Goal: Task Accomplishment & Management: Manage account settings

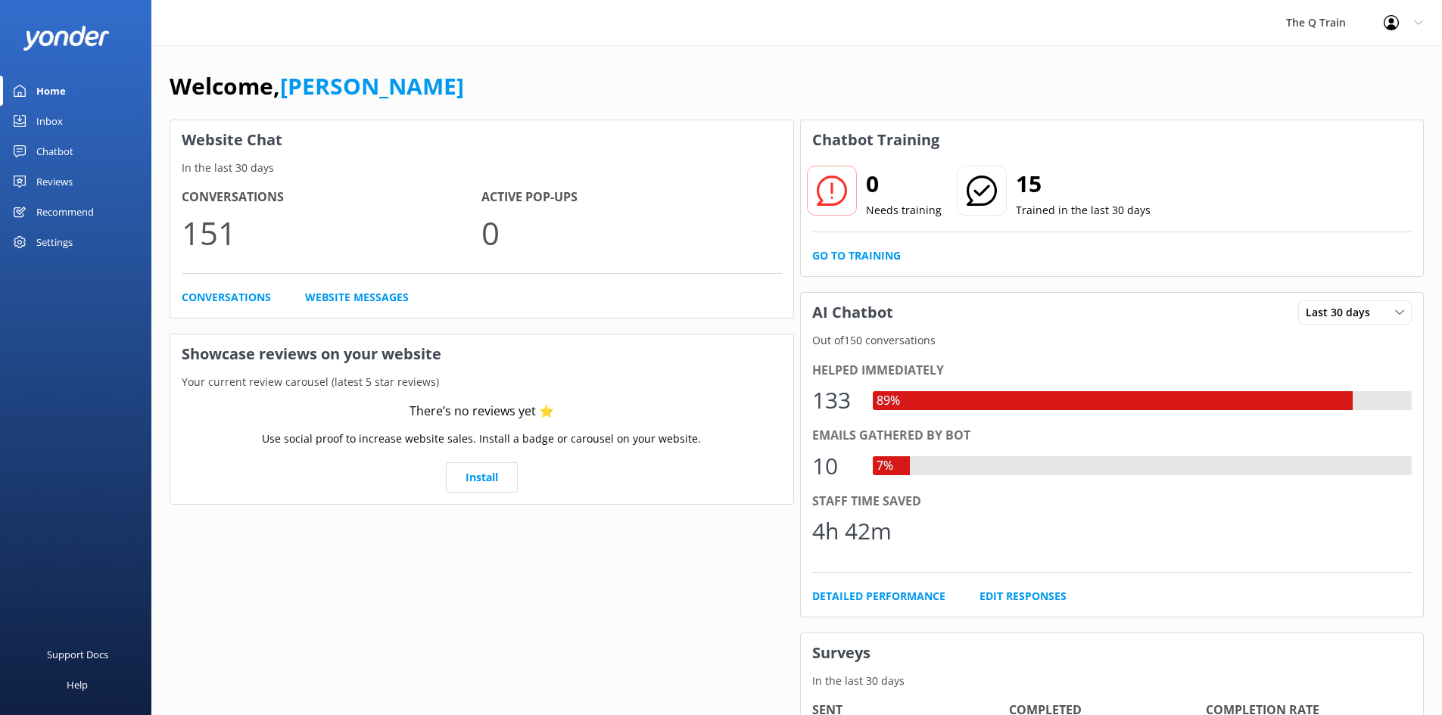
click at [48, 119] on div "Inbox" at bounding box center [49, 121] width 26 height 30
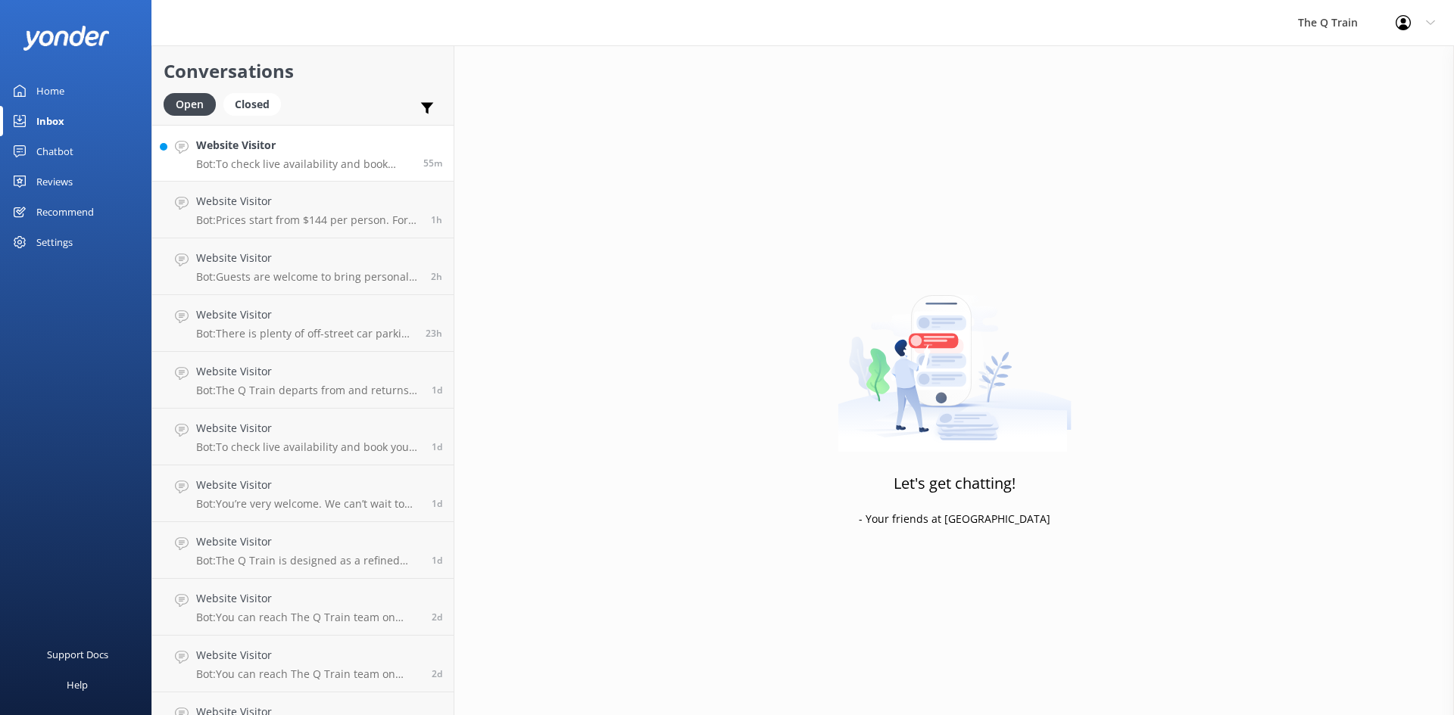
click at [366, 158] on p "Bot: To check live availability and book your experience, please click [URL][DO…" at bounding box center [304, 164] width 216 height 14
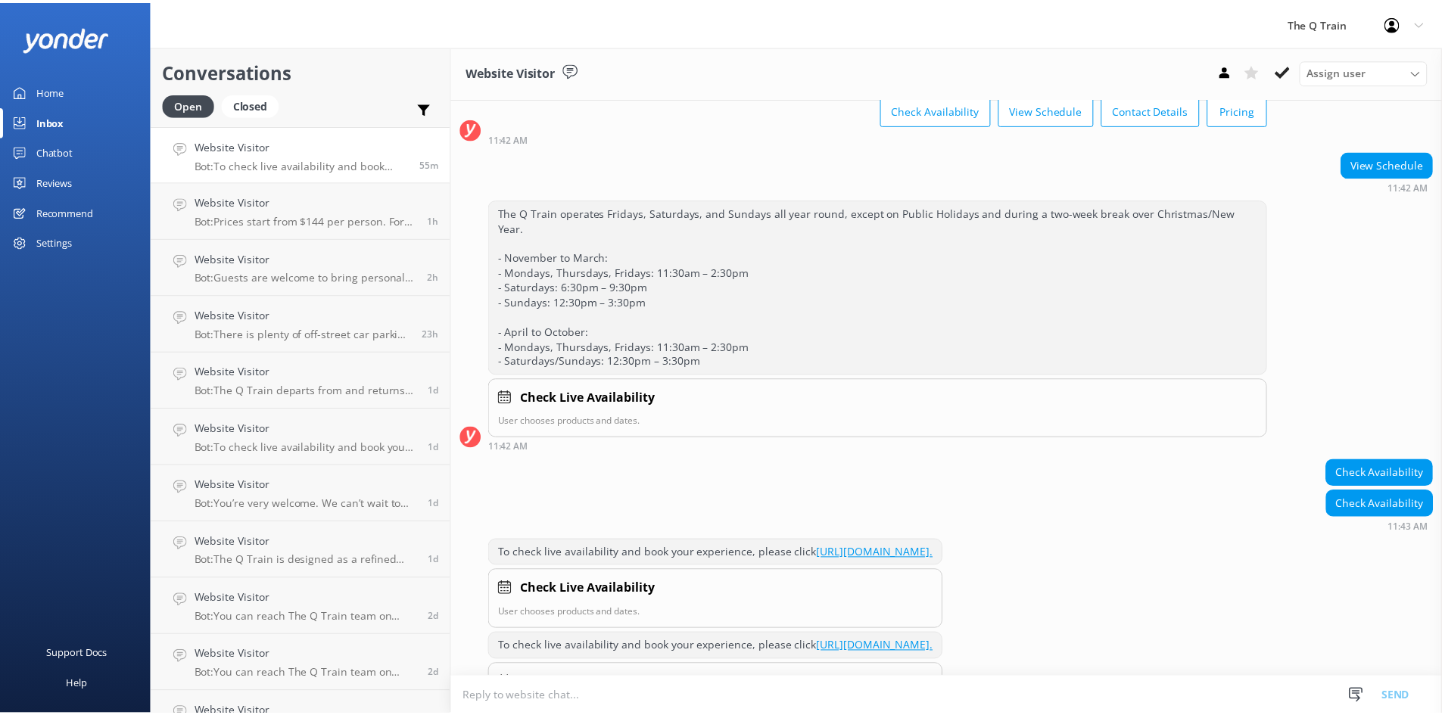
scroll to position [139, 0]
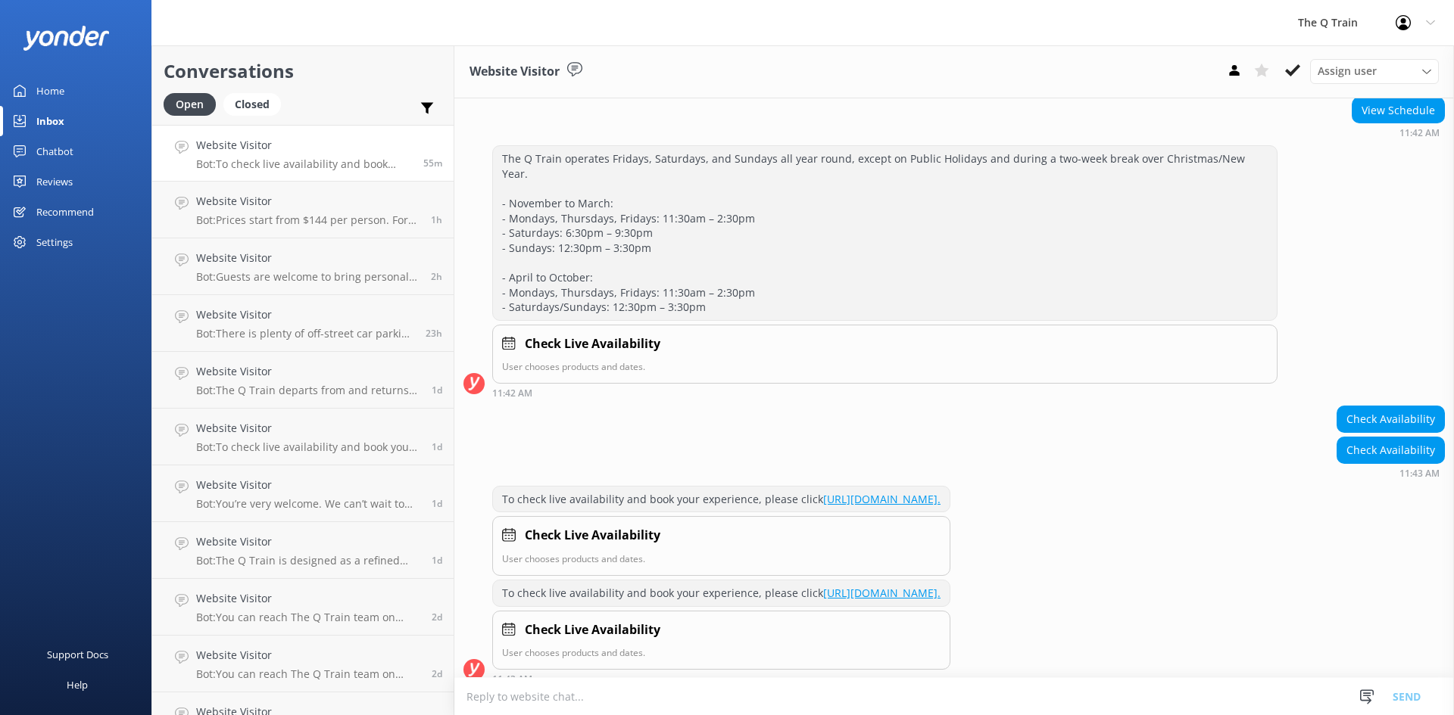
click at [40, 94] on div "Home" at bounding box center [50, 91] width 28 height 30
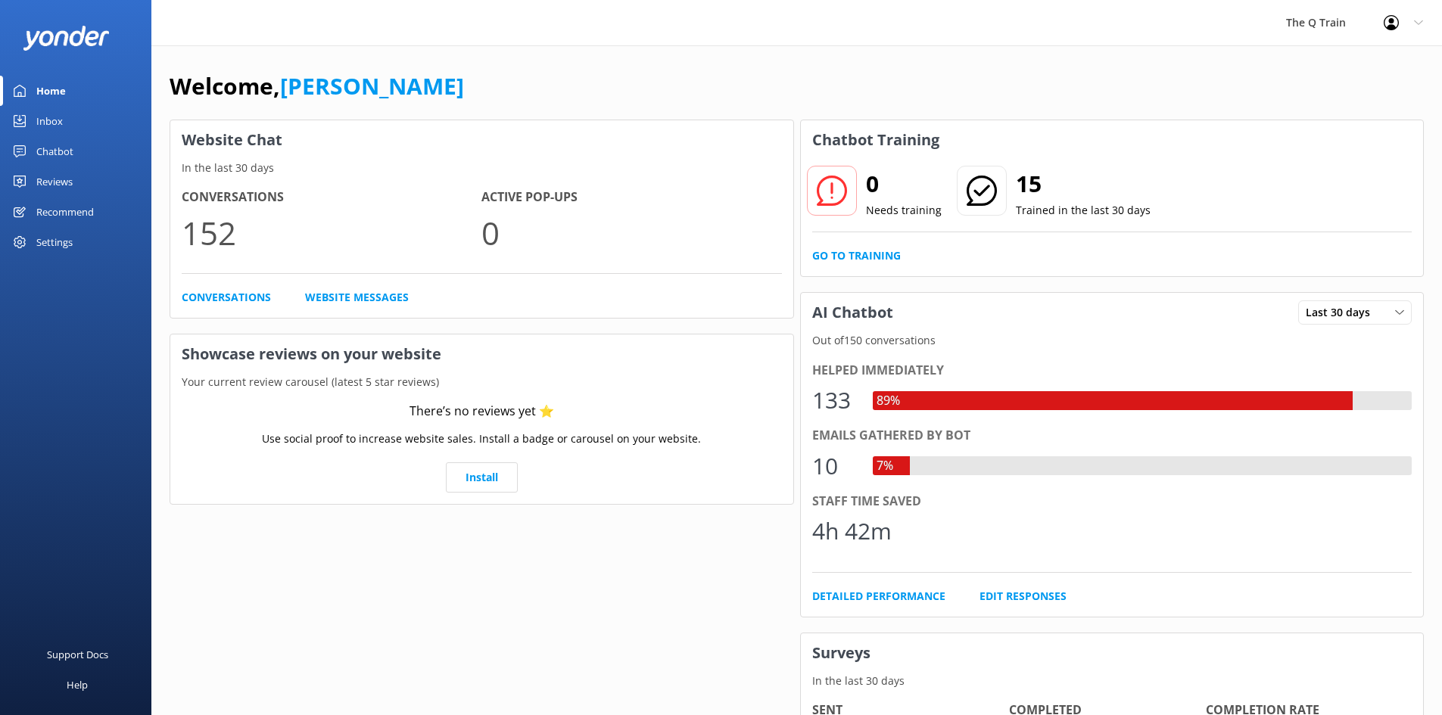
click at [57, 151] on div "Chatbot" at bounding box center [54, 151] width 37 height 30
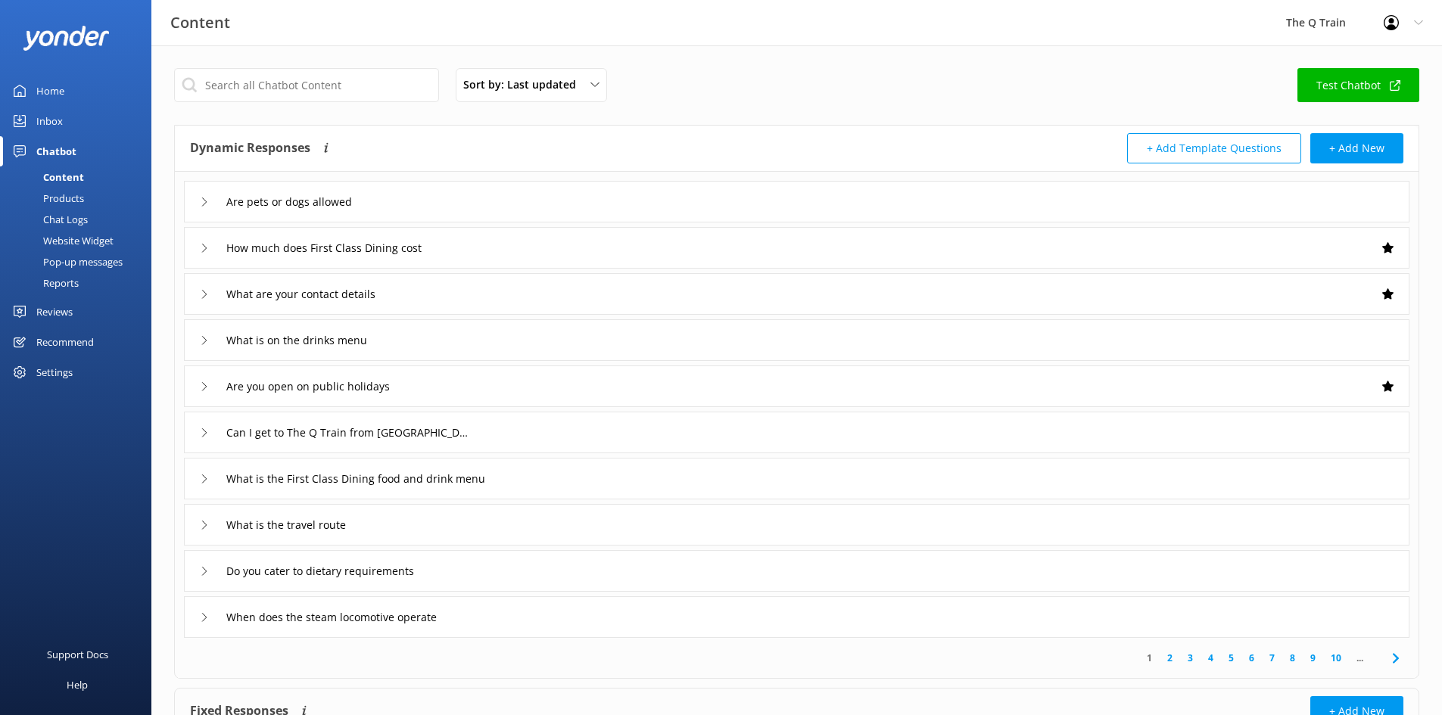
click at [70, 285] on div "Reports" at bounding box center [44, 283] width 70 height 21
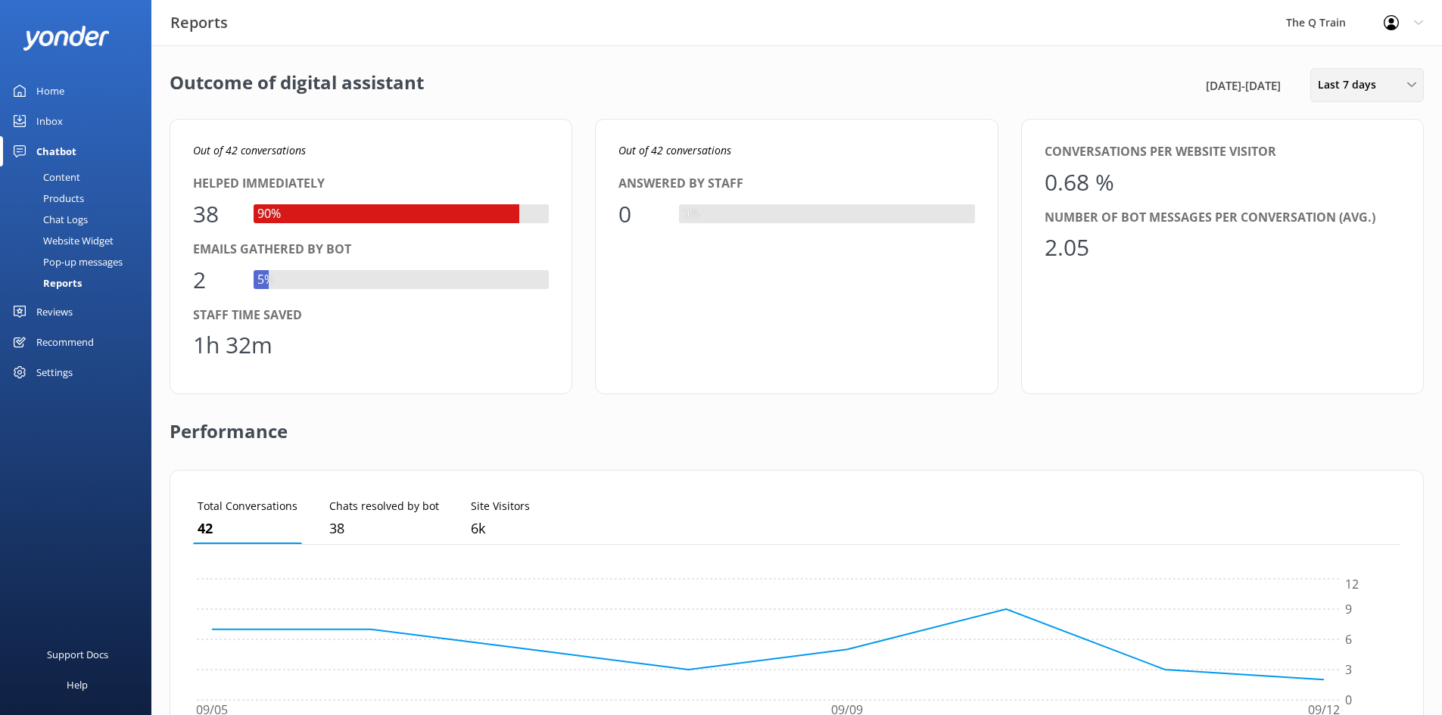
click at [1370, 91] on span "Last 7 days" at bounding box center [1351, 84] width 67 height 17
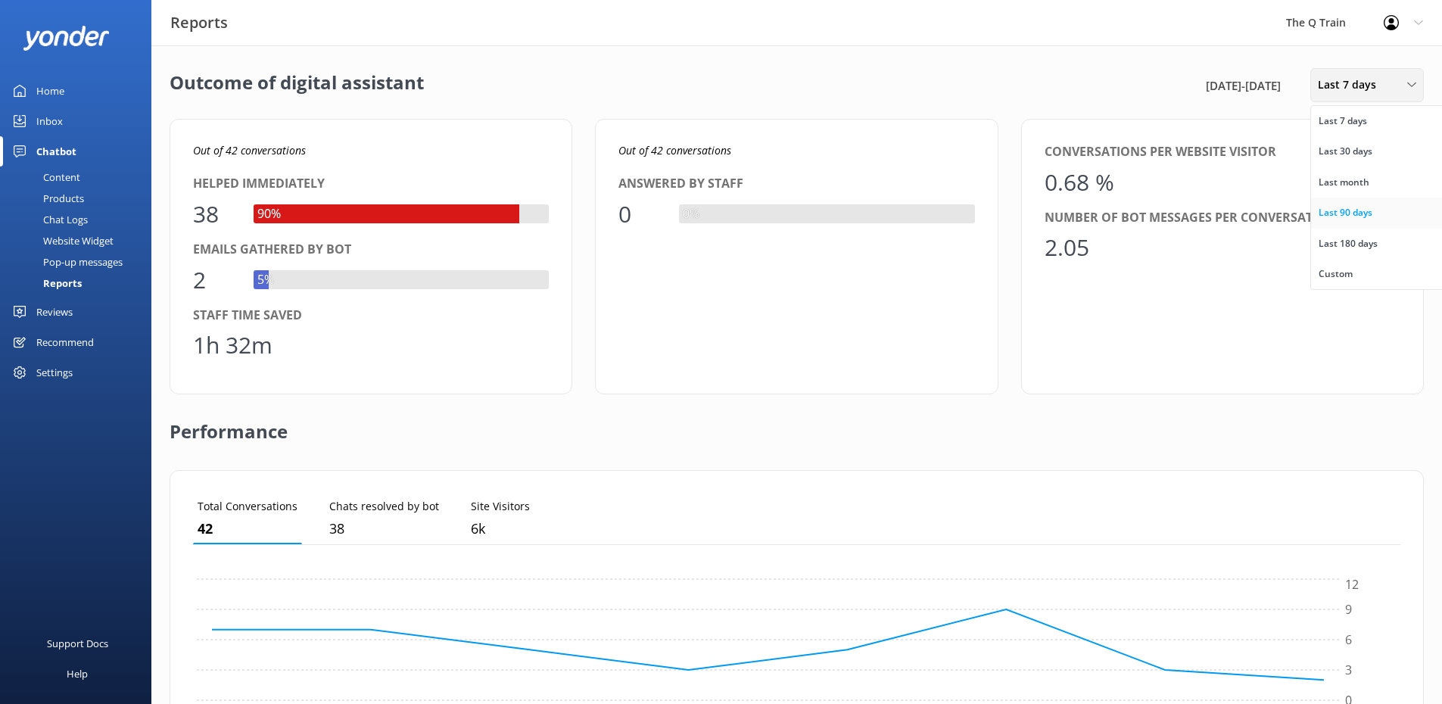
click at [1361, 212] on div "Last 90 days" at bounding box center [1346, 212] width 54 height 15
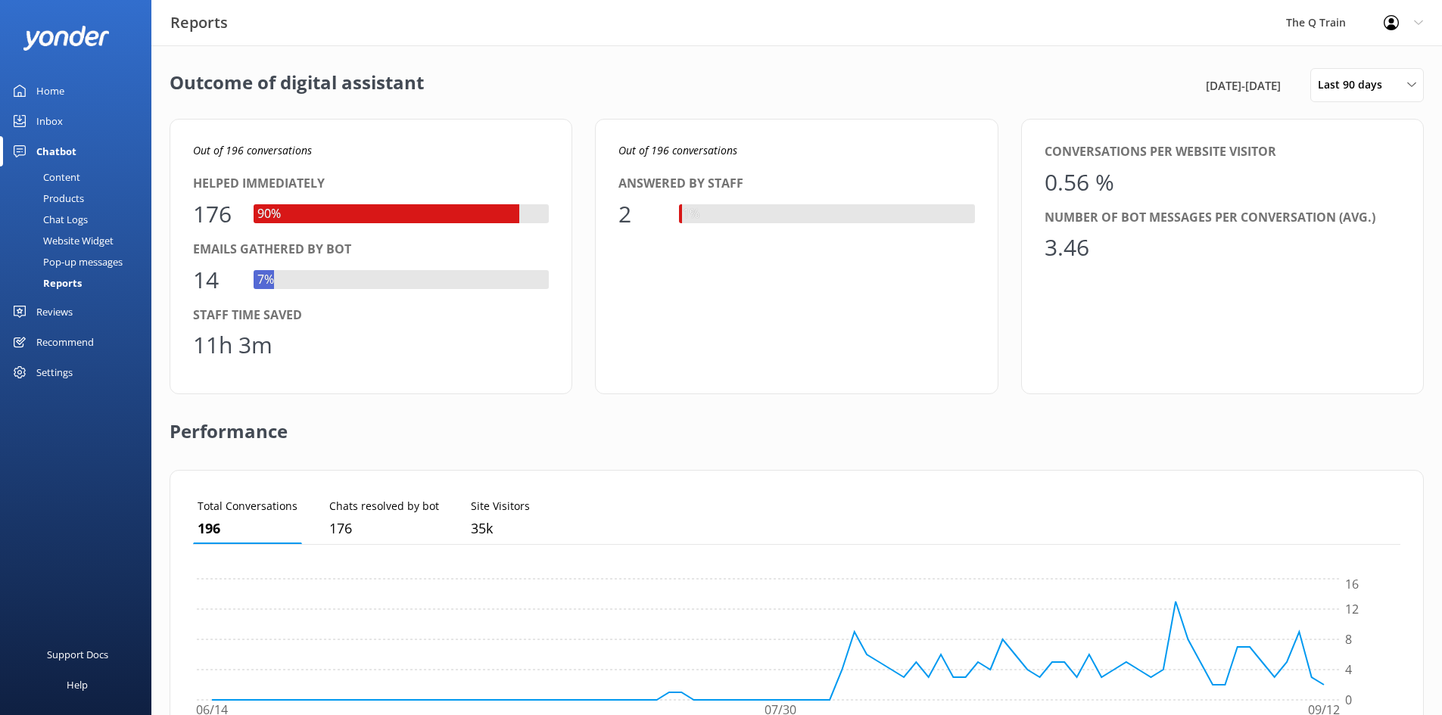
click at [55, 89] on div "Home" at bounding box center [50, 91] width 28 height 30
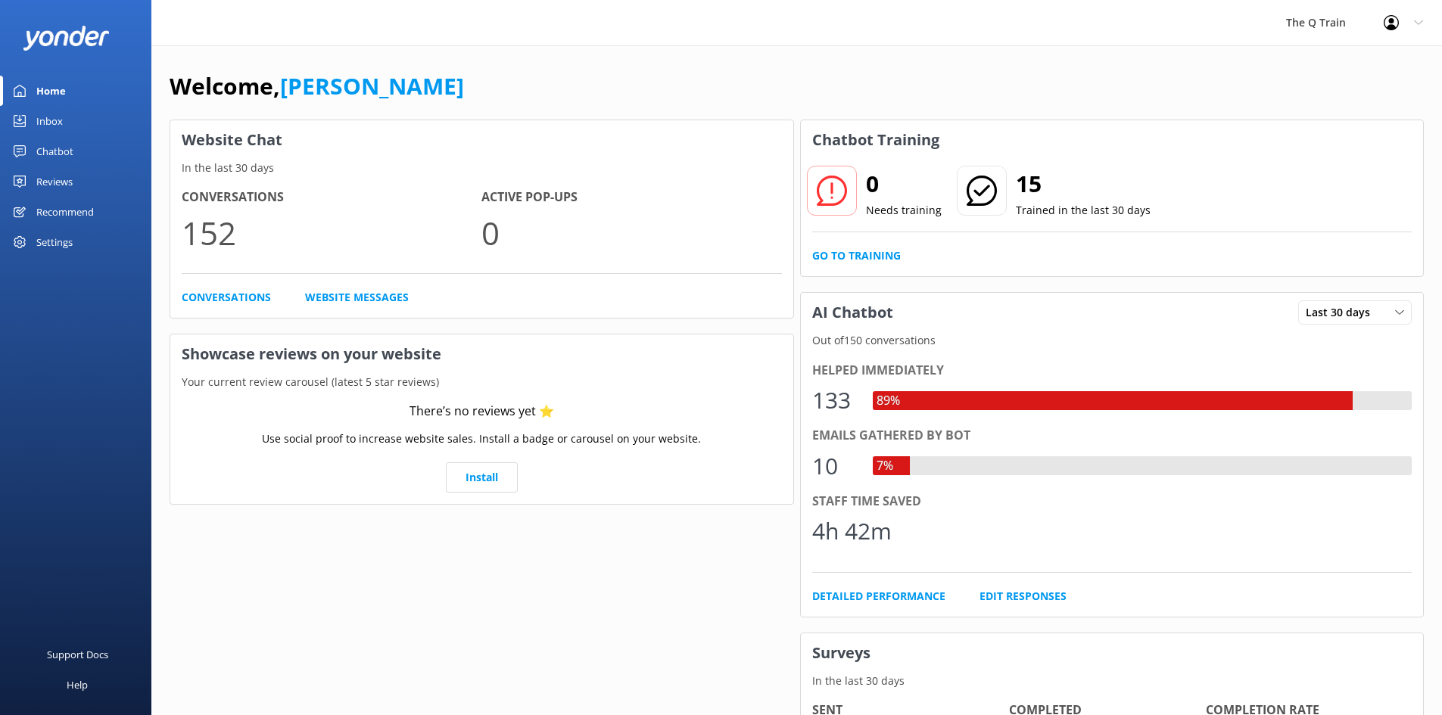
click at [737, 70] on div "Welcome, [PERSON_NAME]" at bounding box center [797, 93] width 1255 height 51
click at [64, 187] on div "Reviews" at bounding box center [54, 182] width 36 height 30
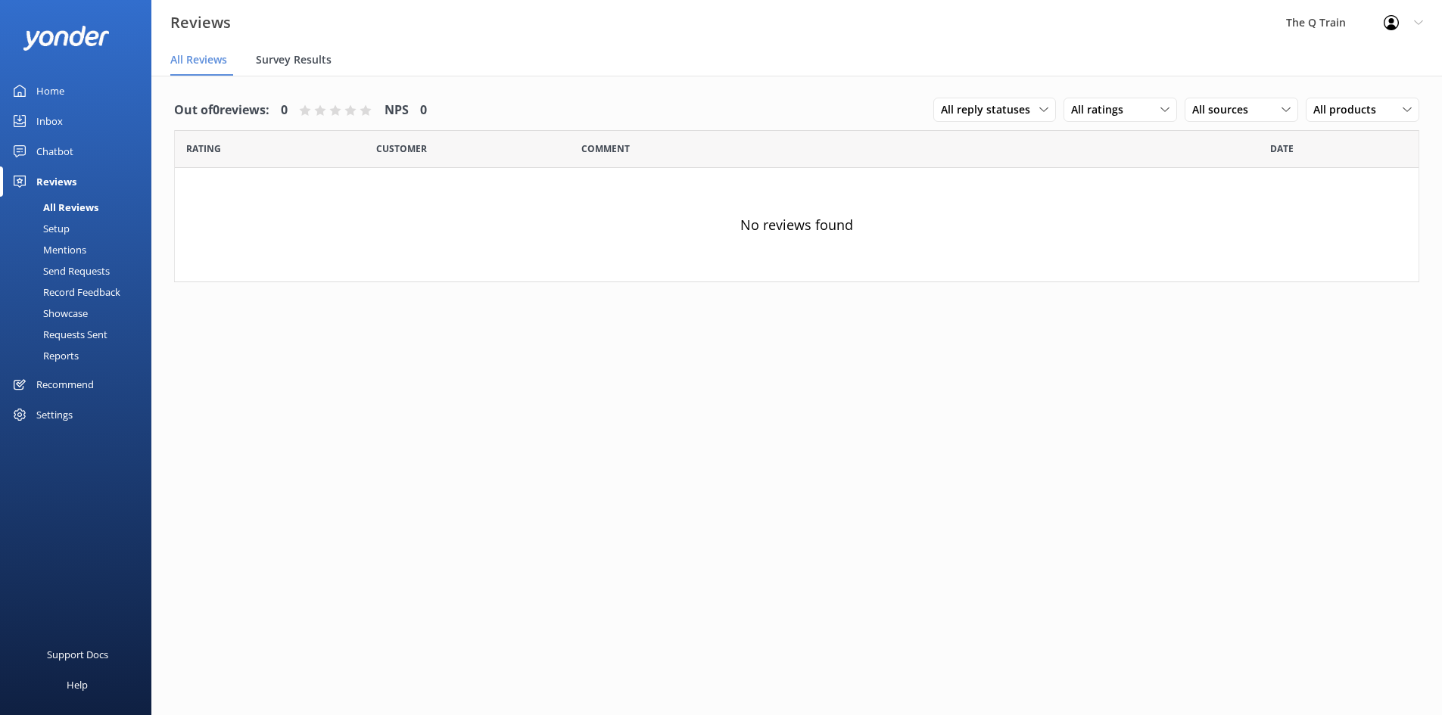
click at [270, 64] on span "Survey Results" at bounding box center [294, 59] width 76 height 15
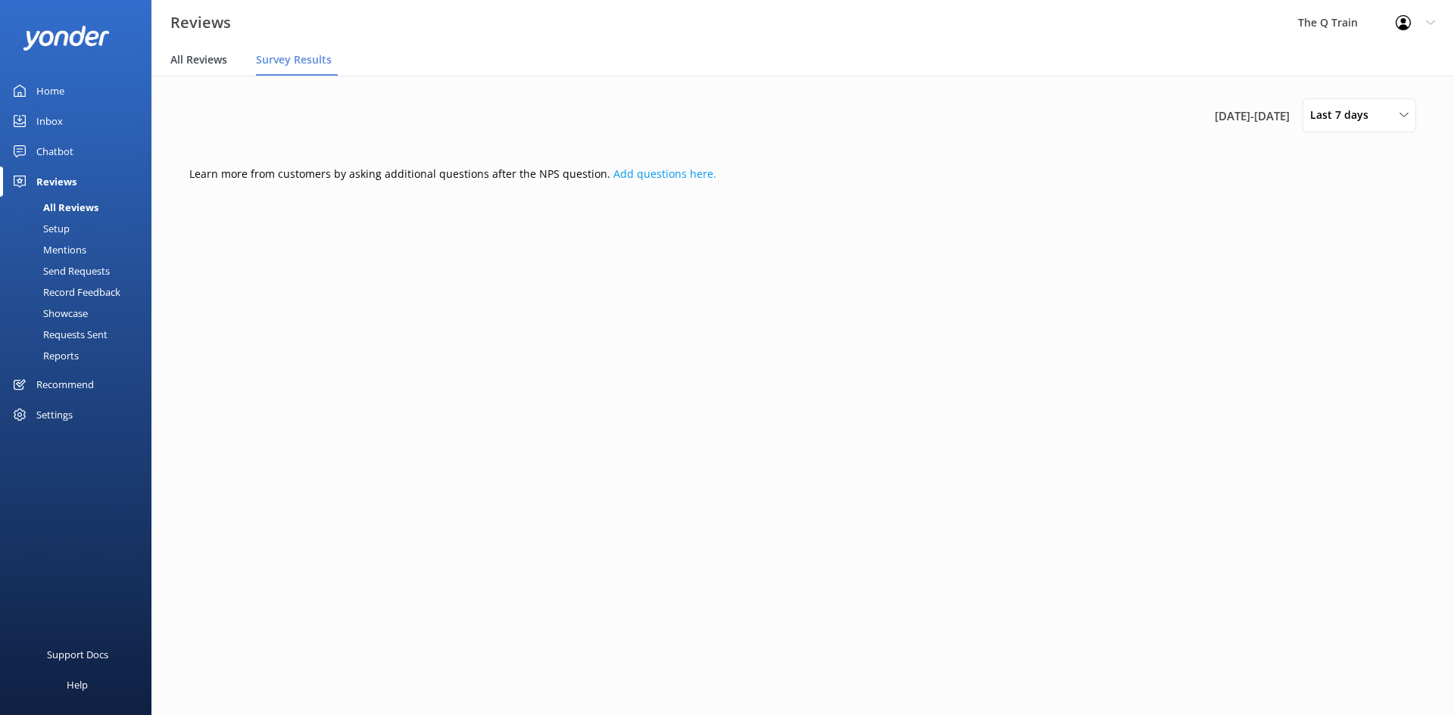
click at [199, 65] on span "All Reviews" at bounding box center [198, 59] width 57 height 15
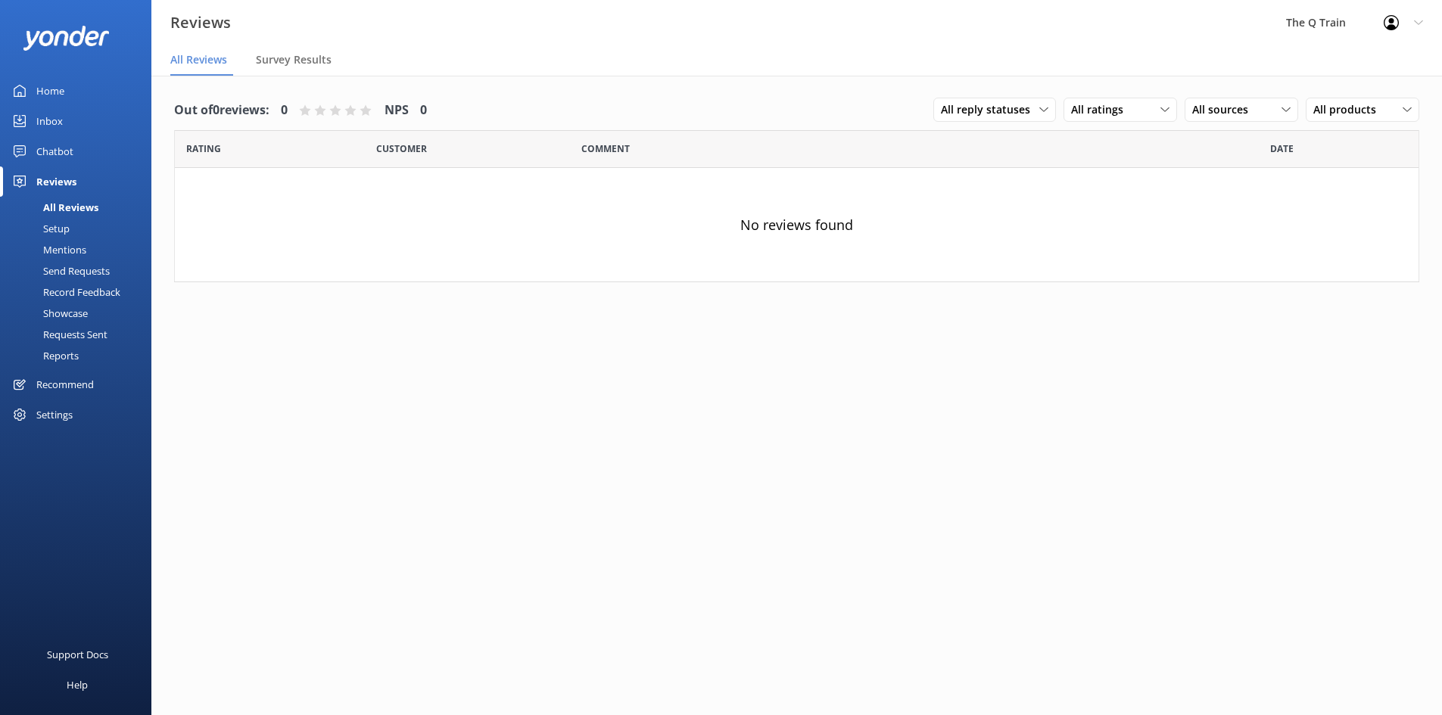
click at [64, 228] on div "Setup" at bounding box center [39, 228] width 61 height 21
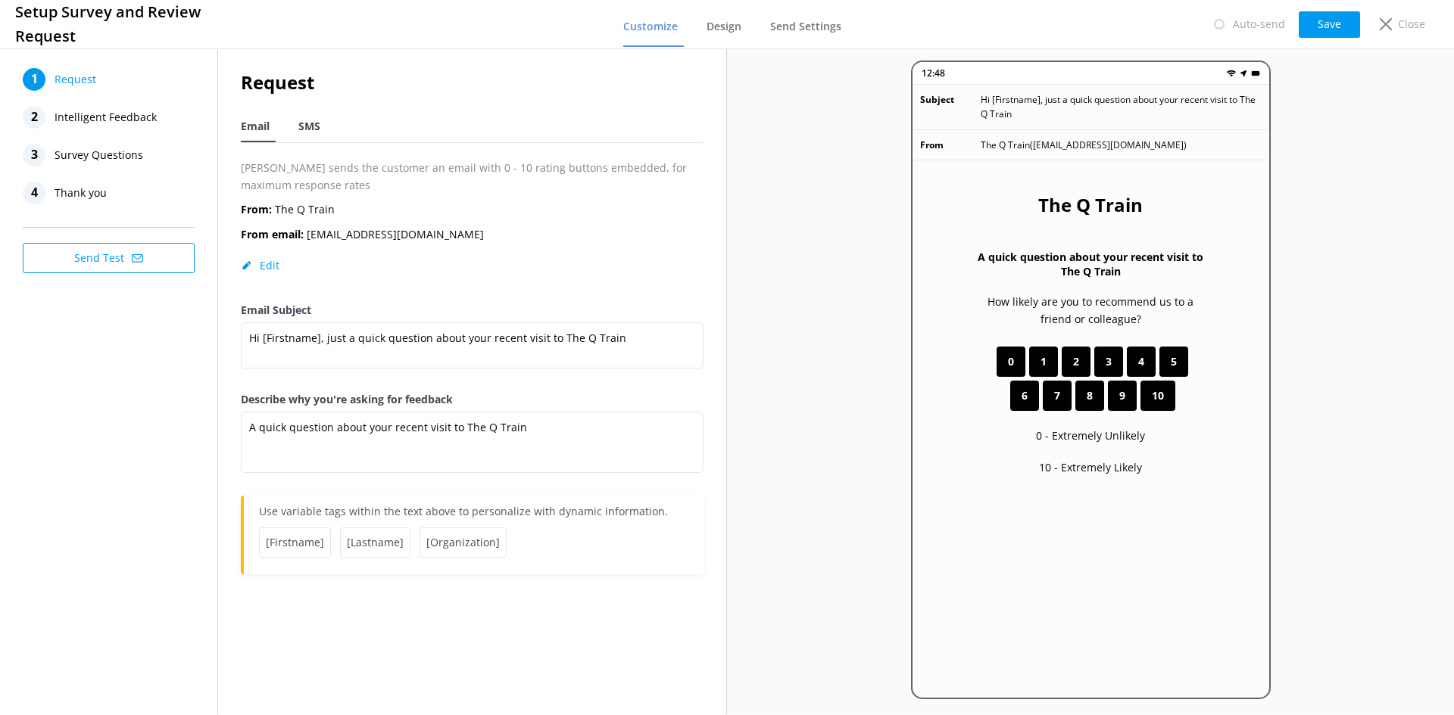
click at [314, 126] on span "SMS" at bounding box center [309, 126] width 22 height 15
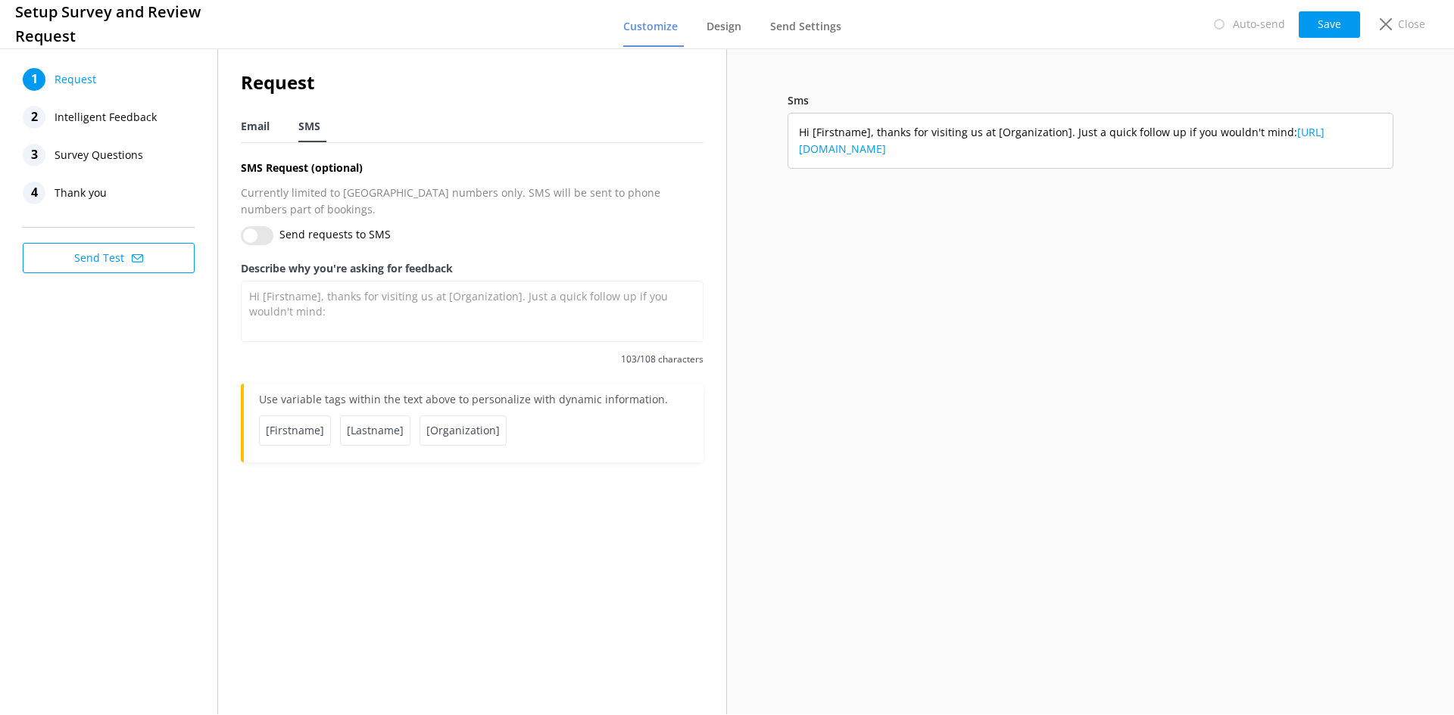
click at [262, 129] on span "Email" at bounding box center [255, 126] width 29 height 15
type textarea "A quick question about your recent visit to The Q Train"
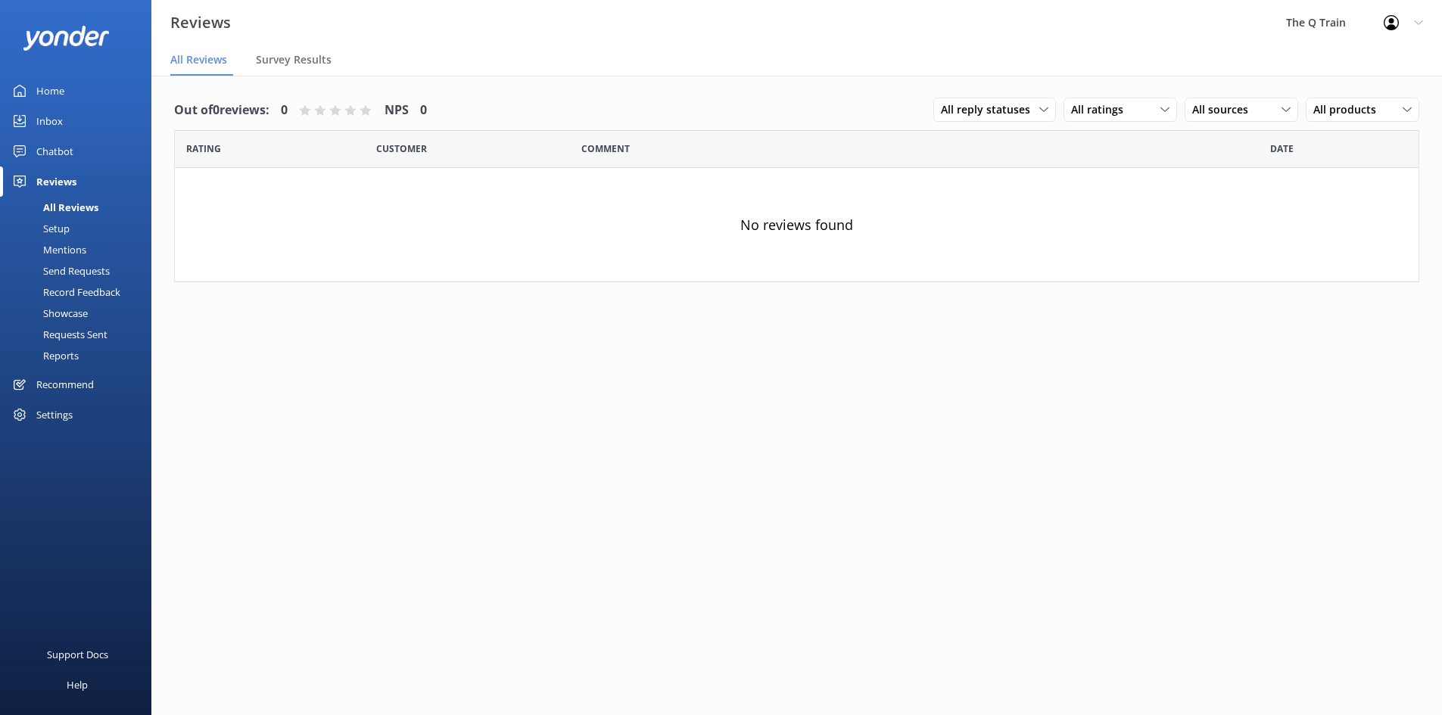
click at [73, 385] on div "Recommend" at bounding box center [65, 384] width 58 height 30
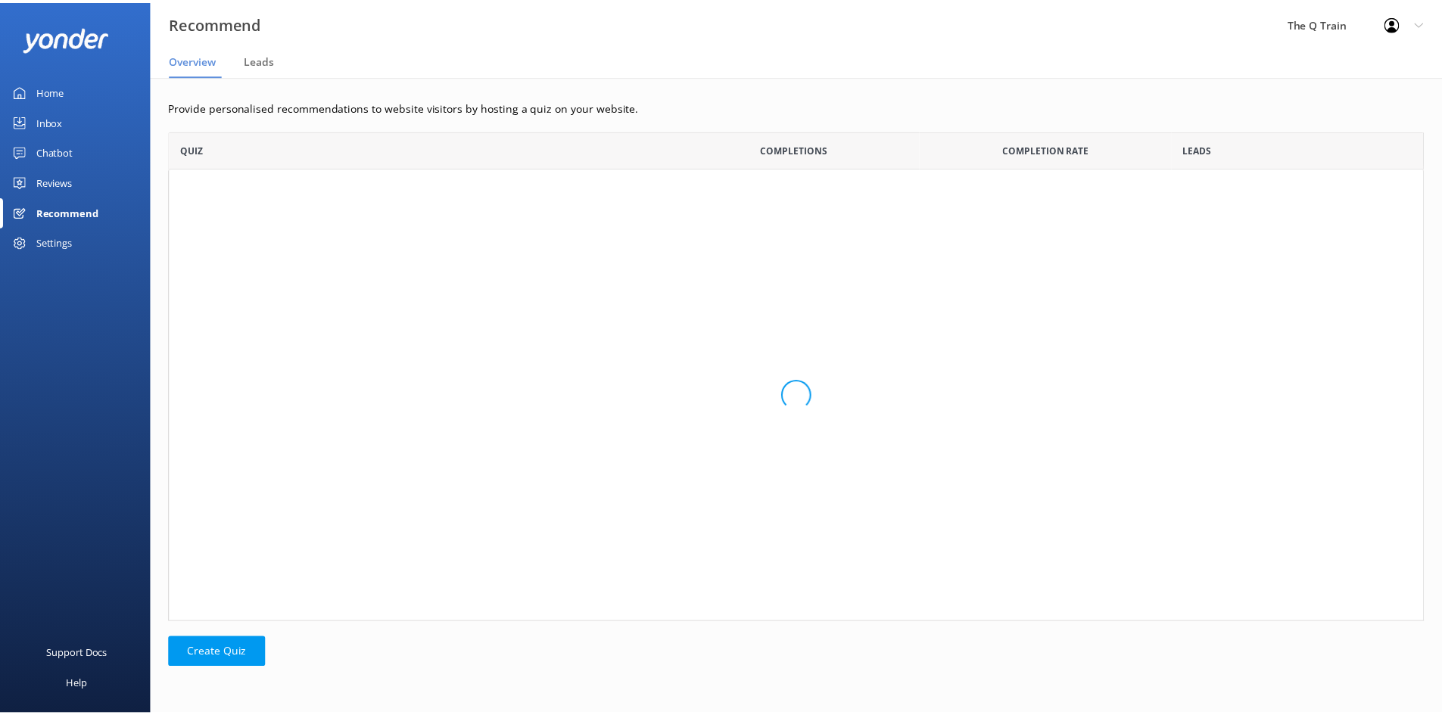
scroll to position [482, 1255]
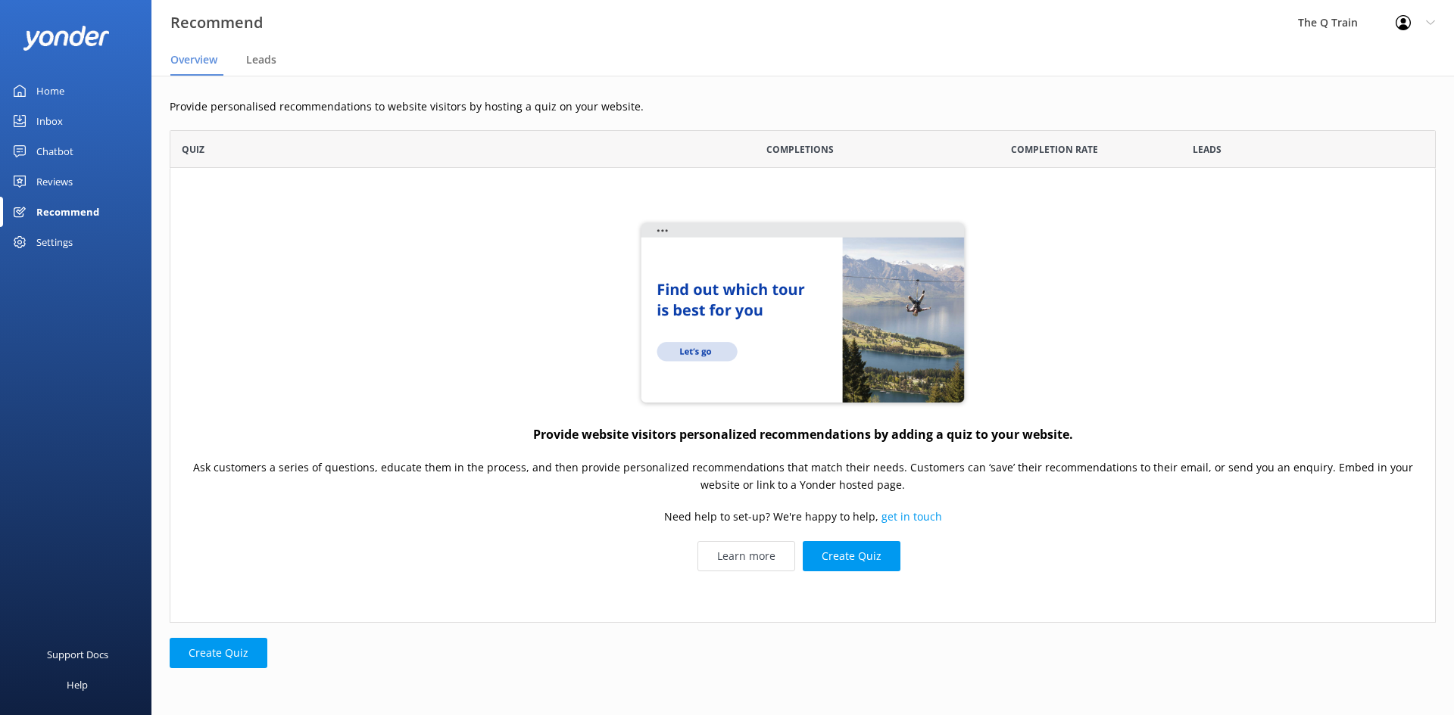
click at [54, 248] on div "Settings" at bounding box center [54, 242] width 36 height 30
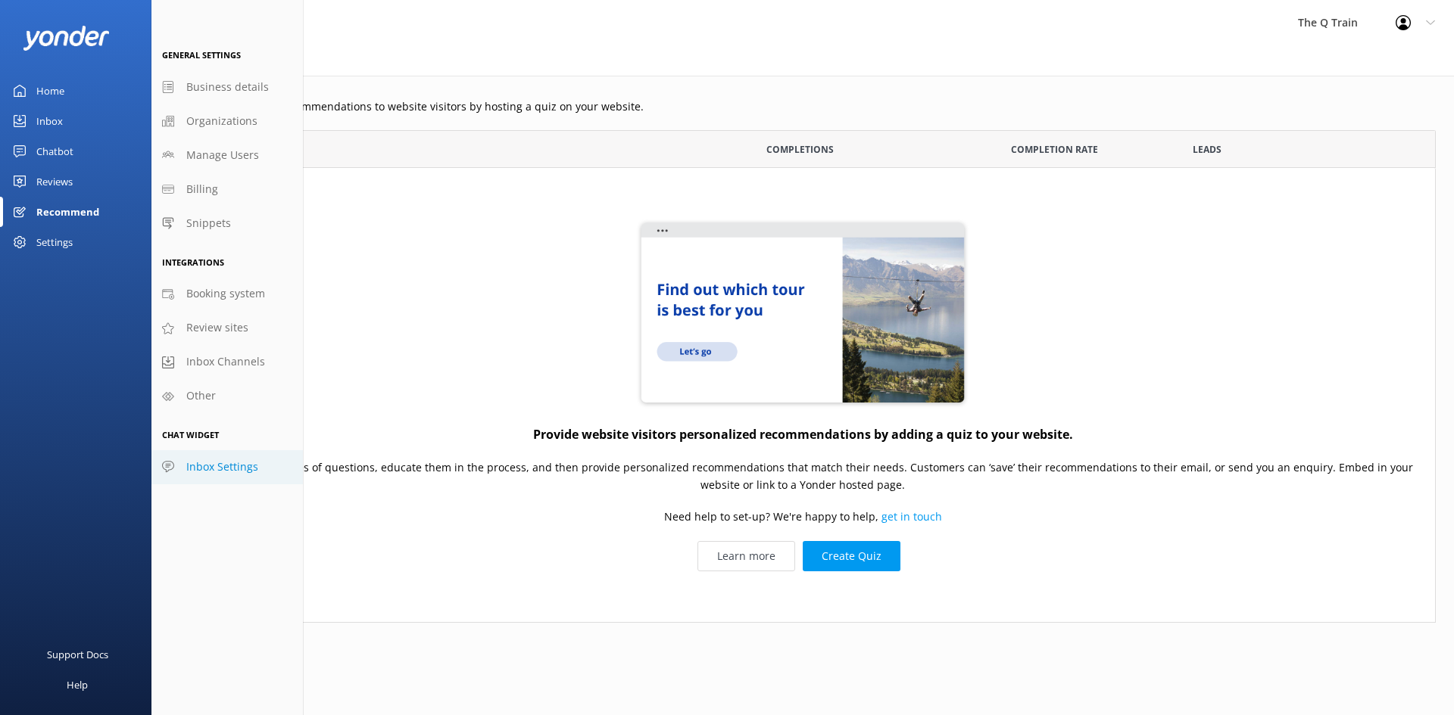
click at [220, 470] on span "Inbox Settings" at bounding box center [222, 467] width 72 height 17
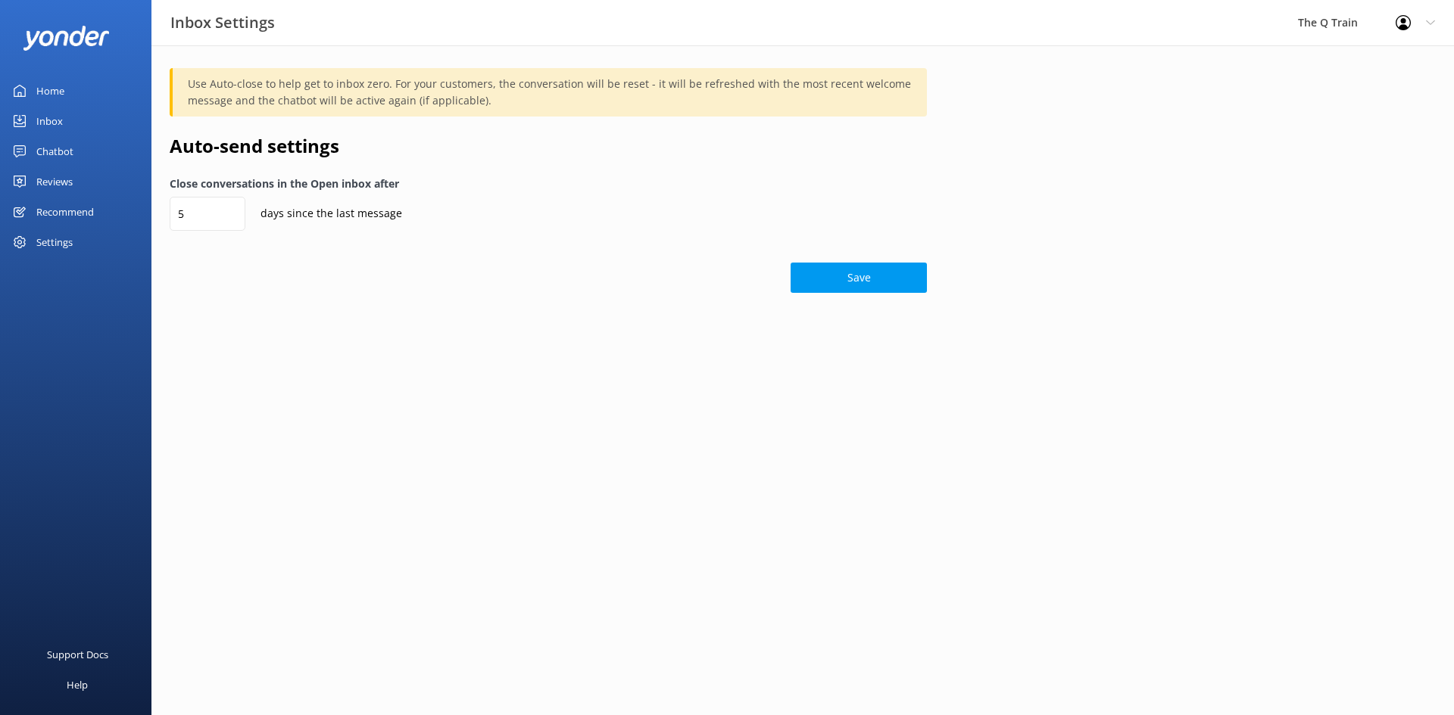
click at [62, 91] on div "Home" at bounding box center [50, 91] width 28 height 30
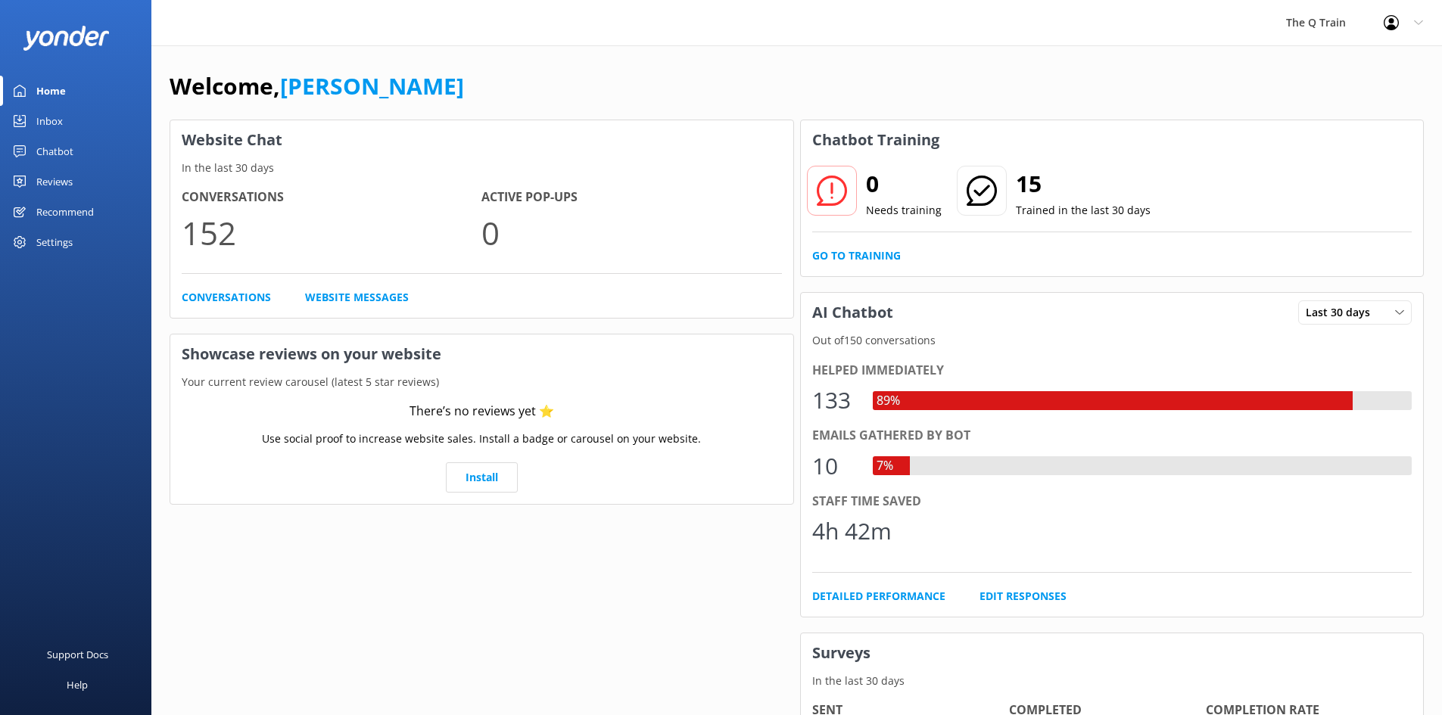
click at [48, 122] on div "Inbox" at bounding box center [49, 121] width 26 height 30
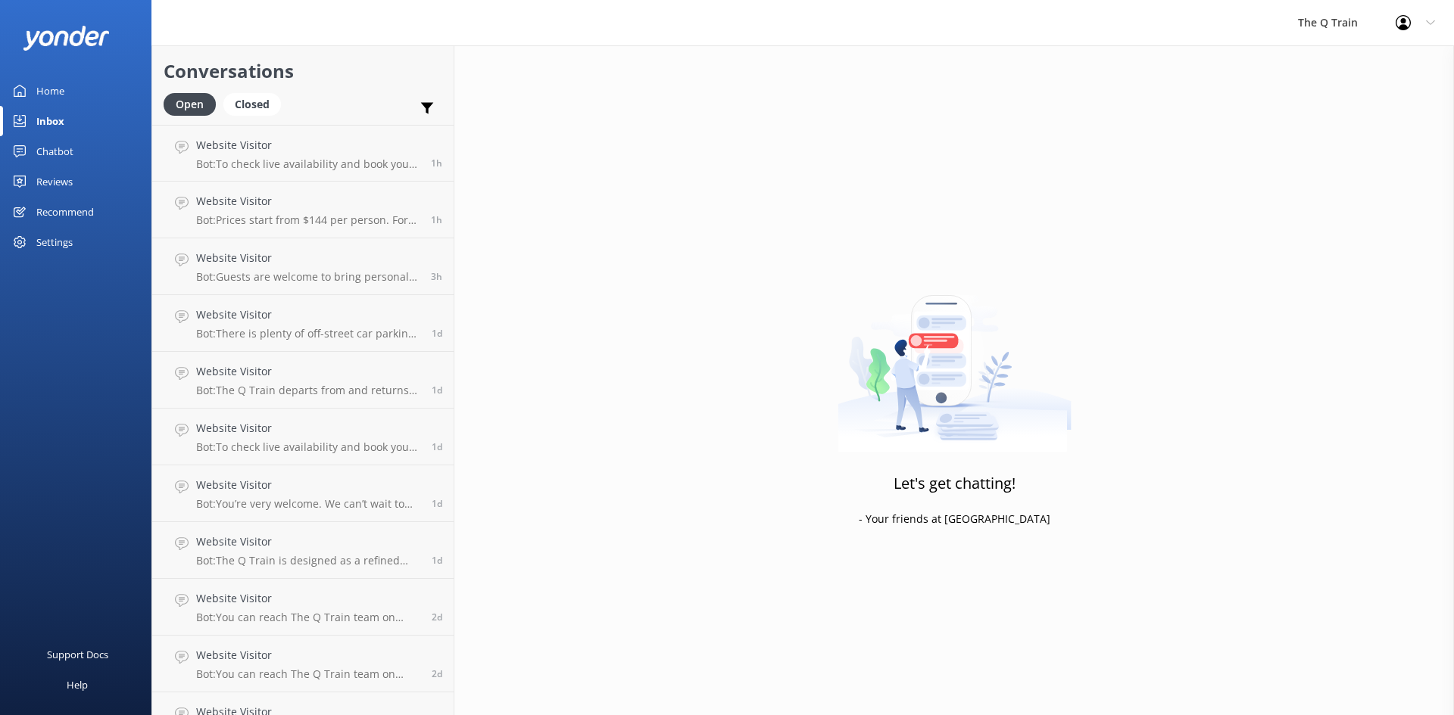
click at [41, 89] on div "Home" at bounding box center [50, 91] width 28 height 30
